Goal: Navigation & Orientation: Go to known website

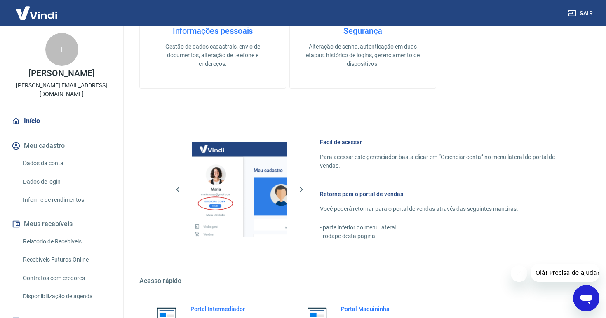
scroll to position [341, 0]
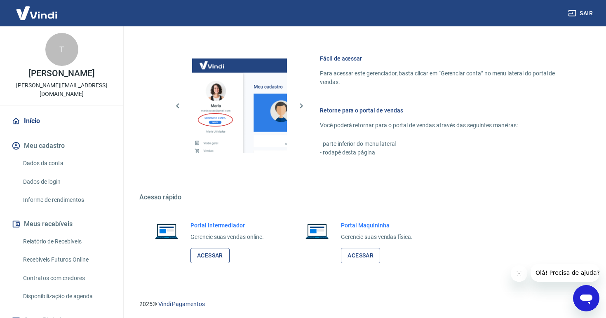
click at [214, 260] on link "Acessar" at bounding box center [209, 255] width 39 height 15
